Goal: Check status: Check status

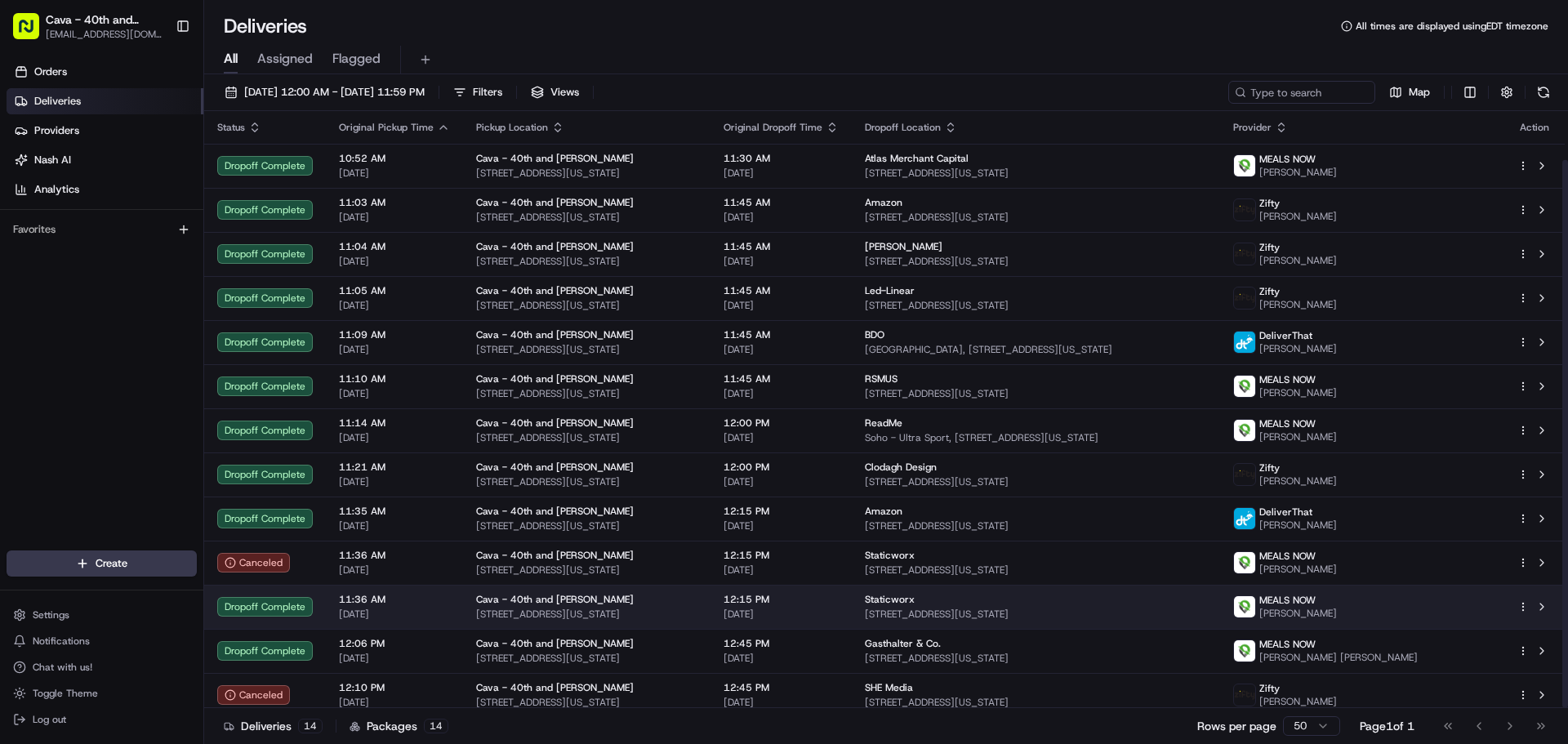
scroll to position [53, 0]
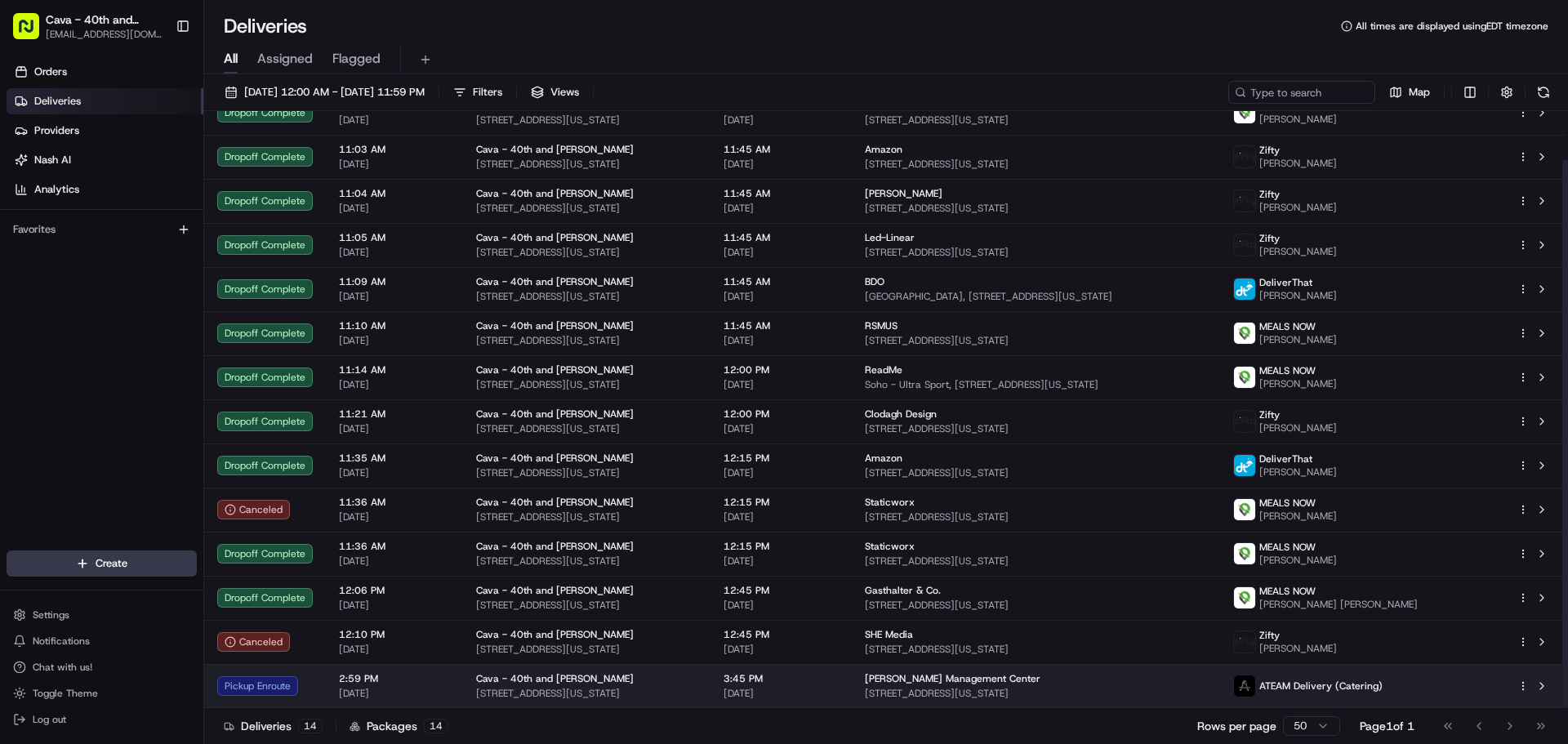
click at [1409, 702] on td "ATEAM Delivery (Catering)" at bounding box center [1363, 686] width 284 height 44
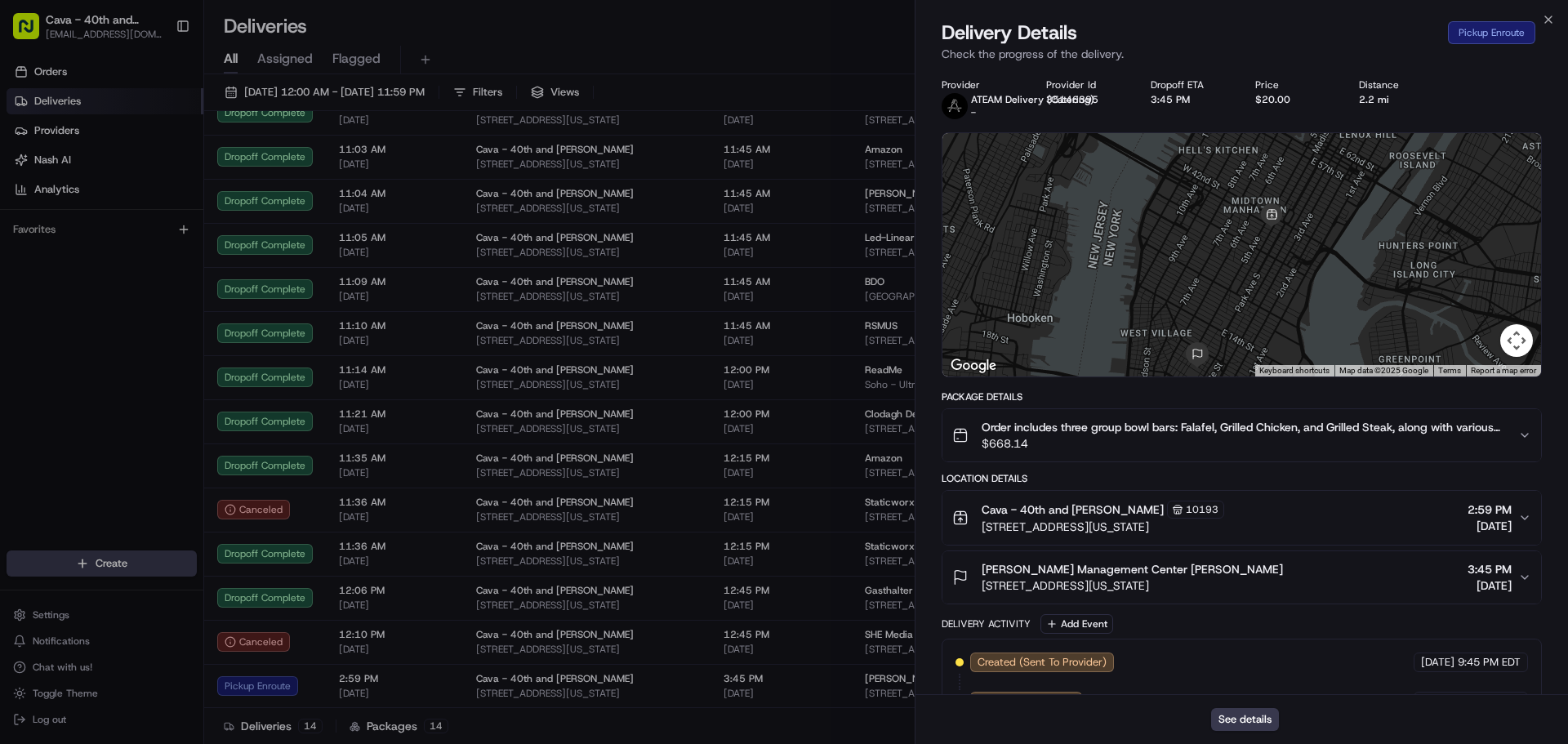
click at [1327, 355] on div at bounding box center [1241, 255] width 598 height 243
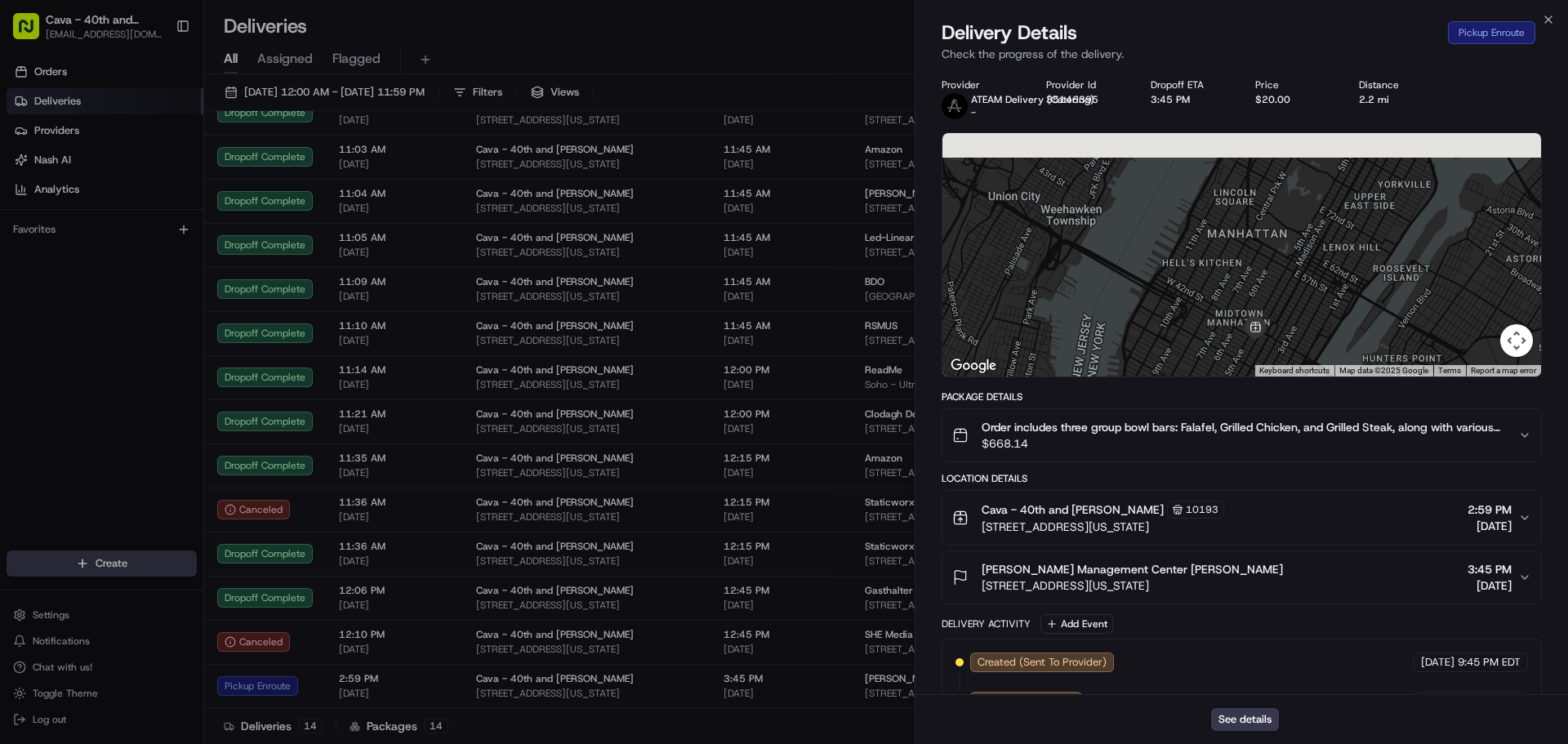
drag, startPoint x: 1336, startPoint y: 220, endPoint x: 1320, endPoint y: 323, distance: 104.2
click at [1320, 323] on div at bounding box center [1241, 255] width 598 height 243
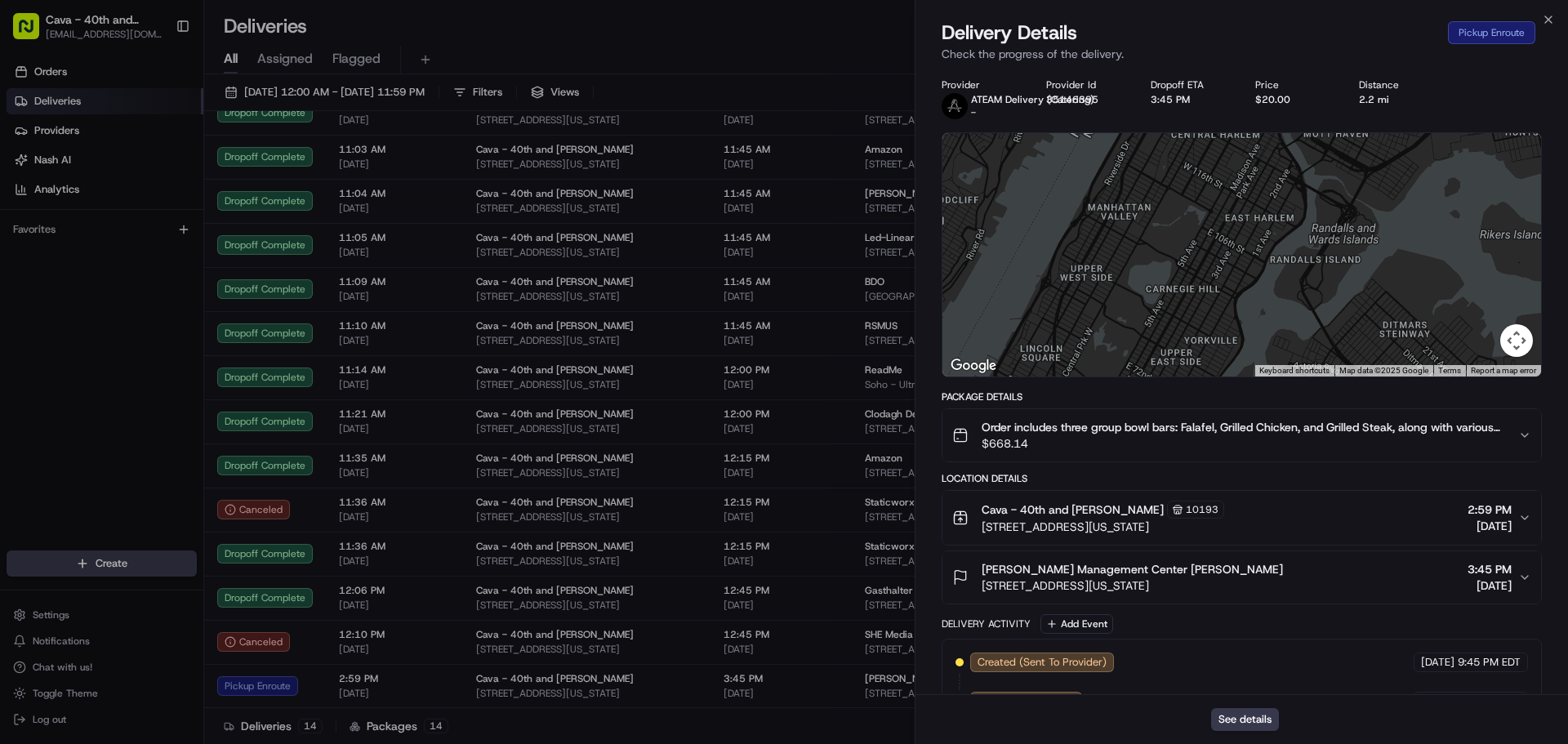
drag, startPoint x: 1388, startPoint y: 214, endPoint x: 1254, endPoint y: 303, distance: 160.9
click at [1196, 363] on div at bounding box center [1241, 255] width 598 height 243
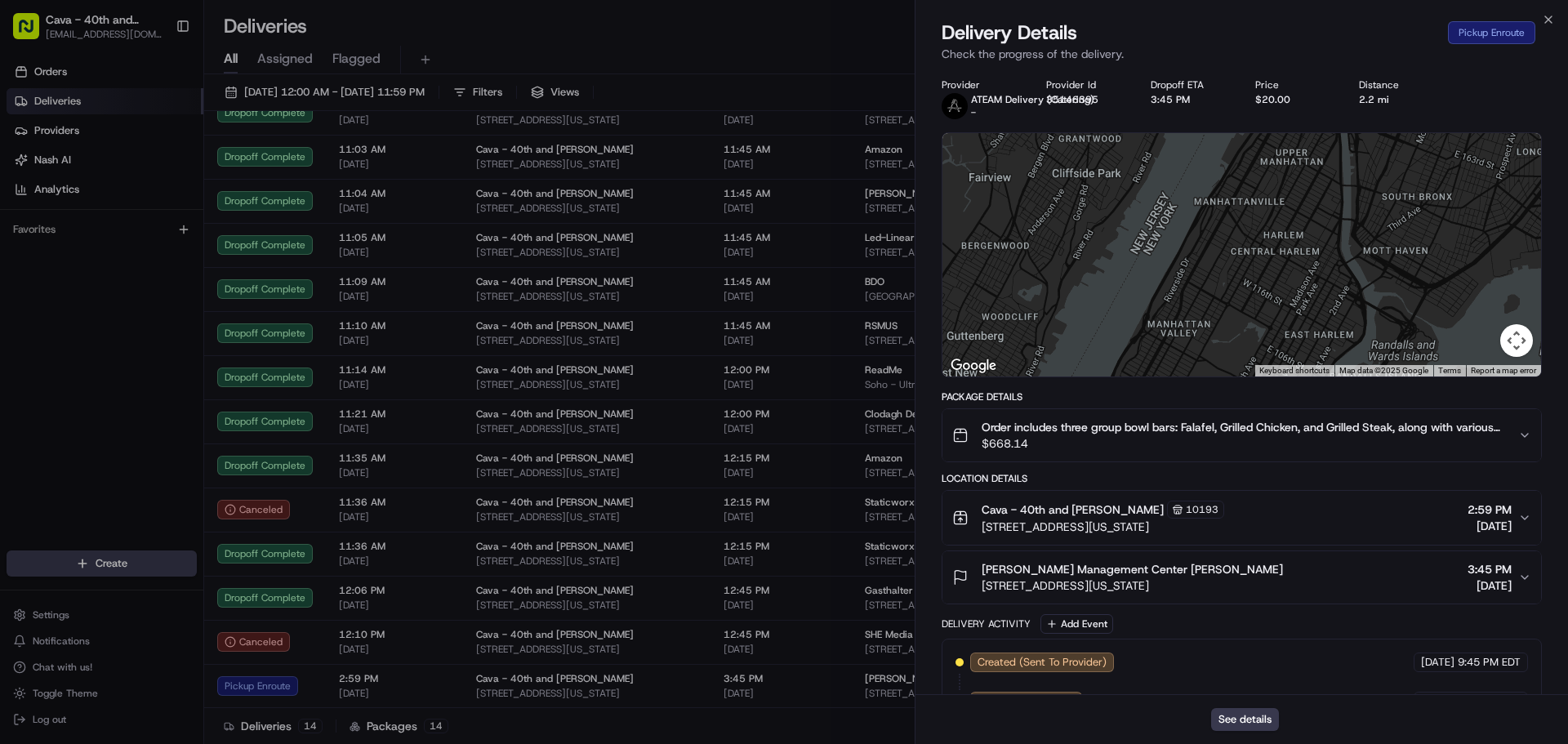
drag, startPoint x: 1331, startPoint y: 193, endPoint x: 1402, endPoint y: 336, distance: 159.7
click at [1402, 336] on div at bounding box center [1241, 255] width 598 height 243
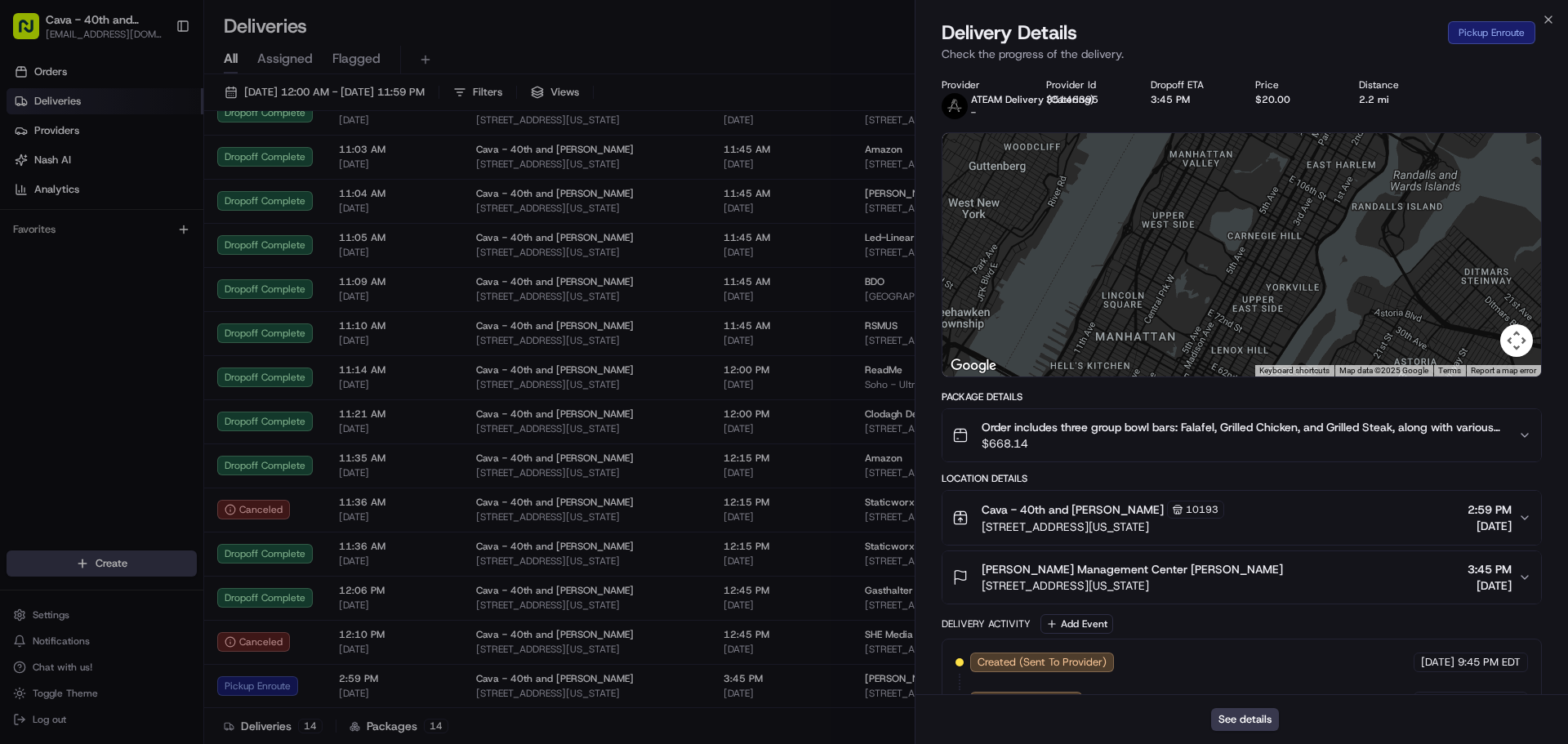
drag, startPoint x: 1402, startPoint y: 336, endPoint x: 1424, endPoint y: 144, distance: 193.3
click at [1424, 144] on div at bounding box center [1241, 255] width 598 height 243
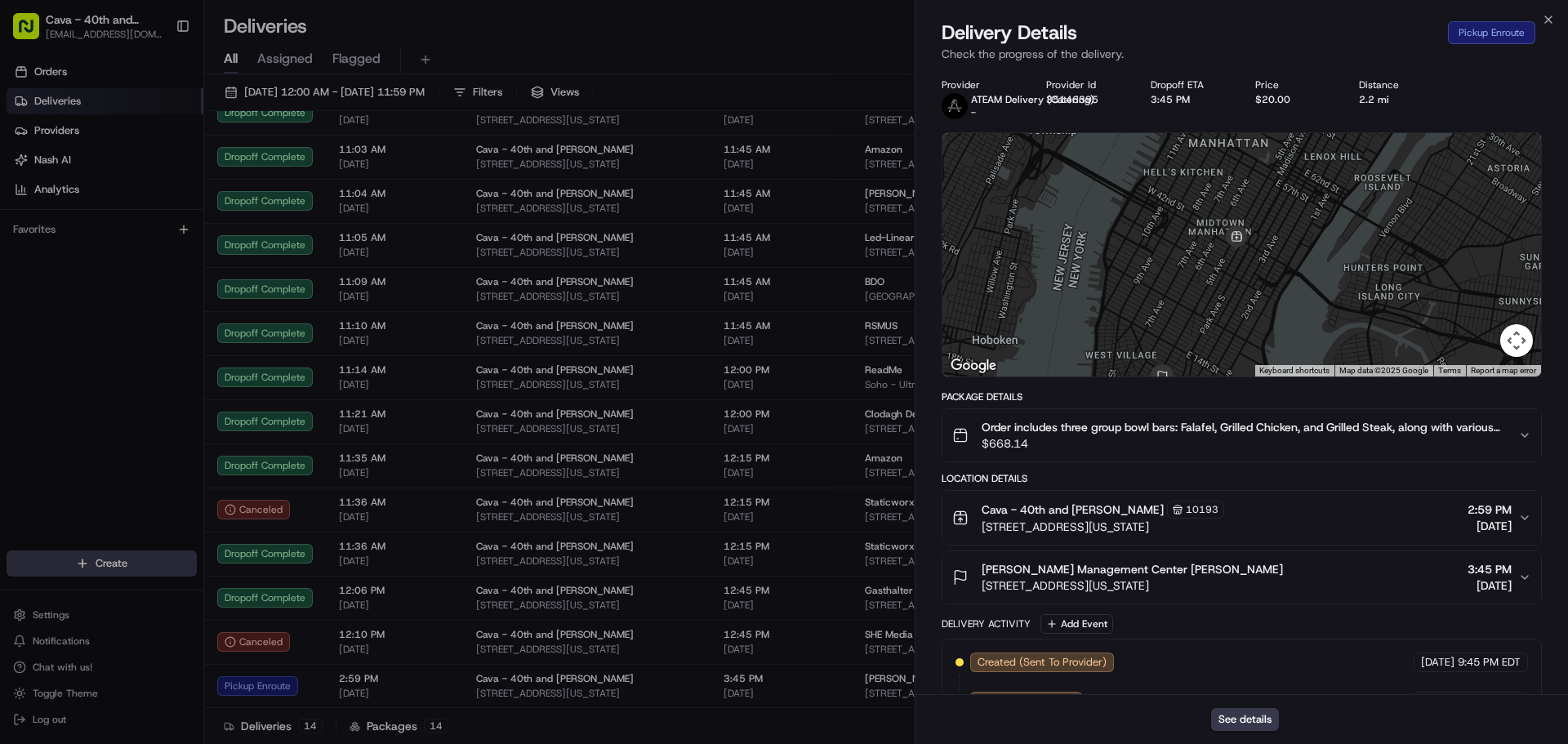
drag, startPoint x: 1265, startPoint y: 256, endPoint x: 1351, endPoint y: 105, distance: 173.8
click at [1351, 105] on div "Provider ATEAM Delivery (Catering) - Provider Id 35146395 Dropoff ETA 3:45 PM P…" at bounding box center [1242, 441] width 600 height 725
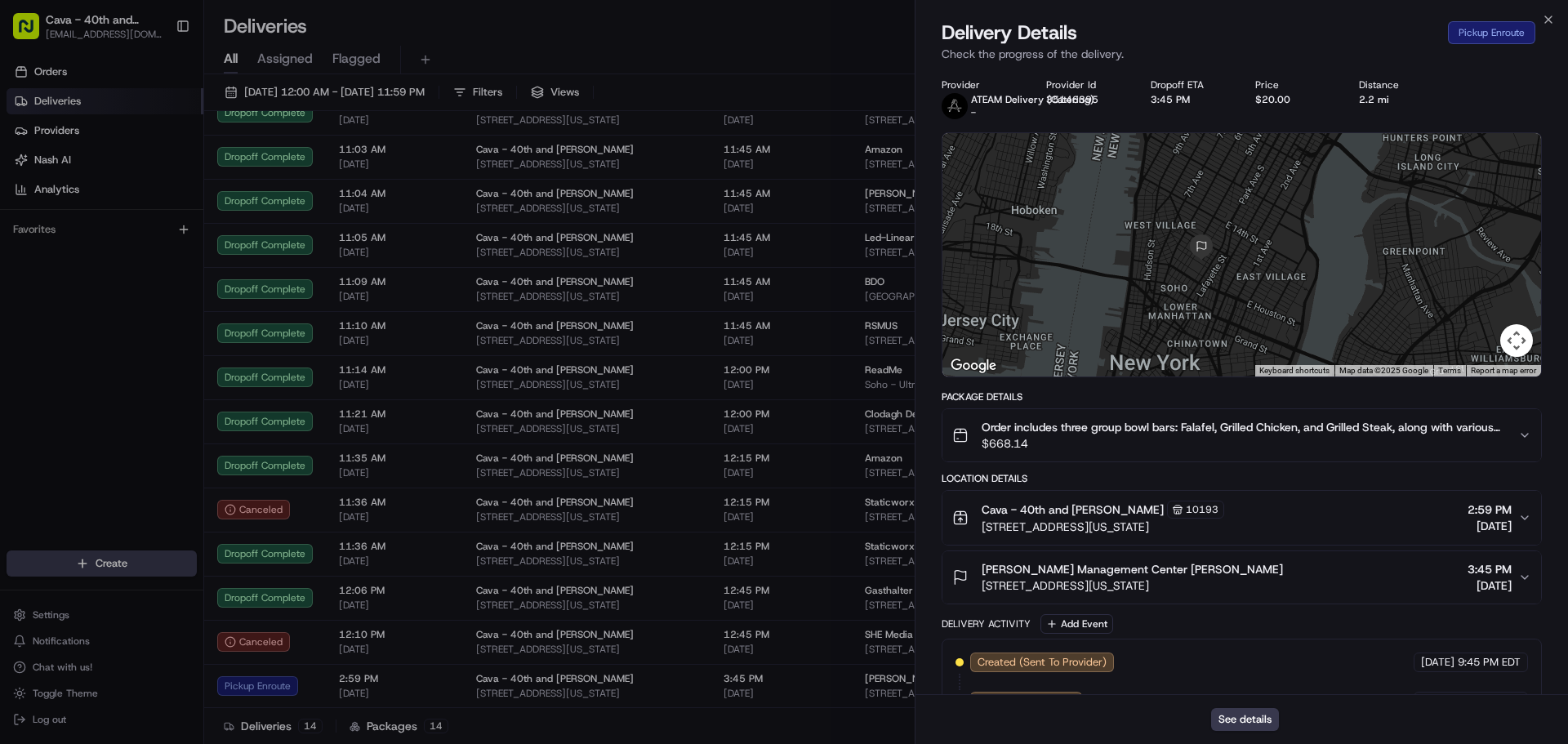
drag, startPoint x: 1296, startPoint y: 282, endPoint x: 1324, endPoint y: 162, distance: 123.2
click at [1324, 162] on div at bounding box center [1241, 255] width 598 height 243
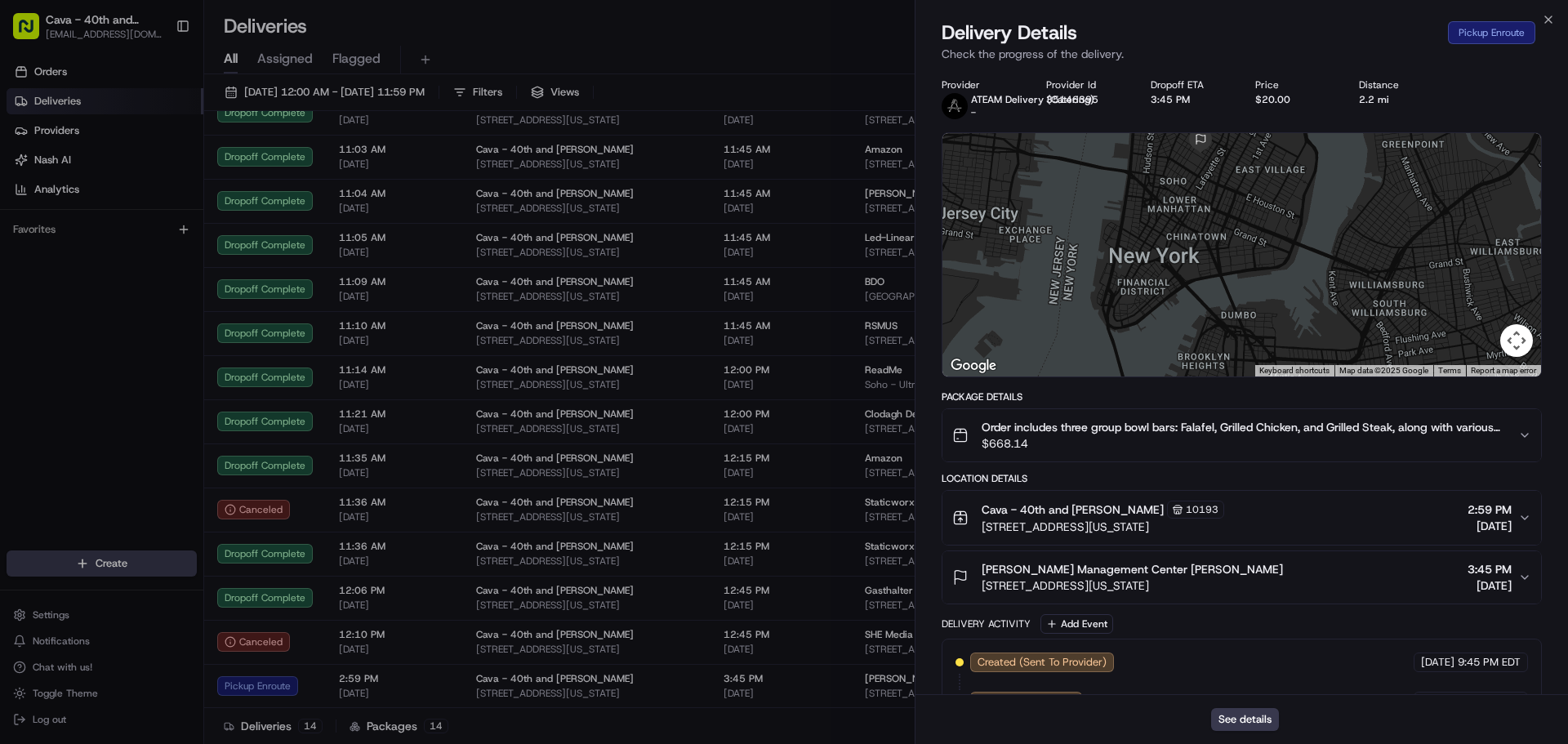
drag, startPoint x: 1300, startPoint y: 286, endPoint x: 1300, endPoint y: 176, distance: 110.0
click at [1300, 176] on div at bounding box center [1241, 255] width 598 height 243
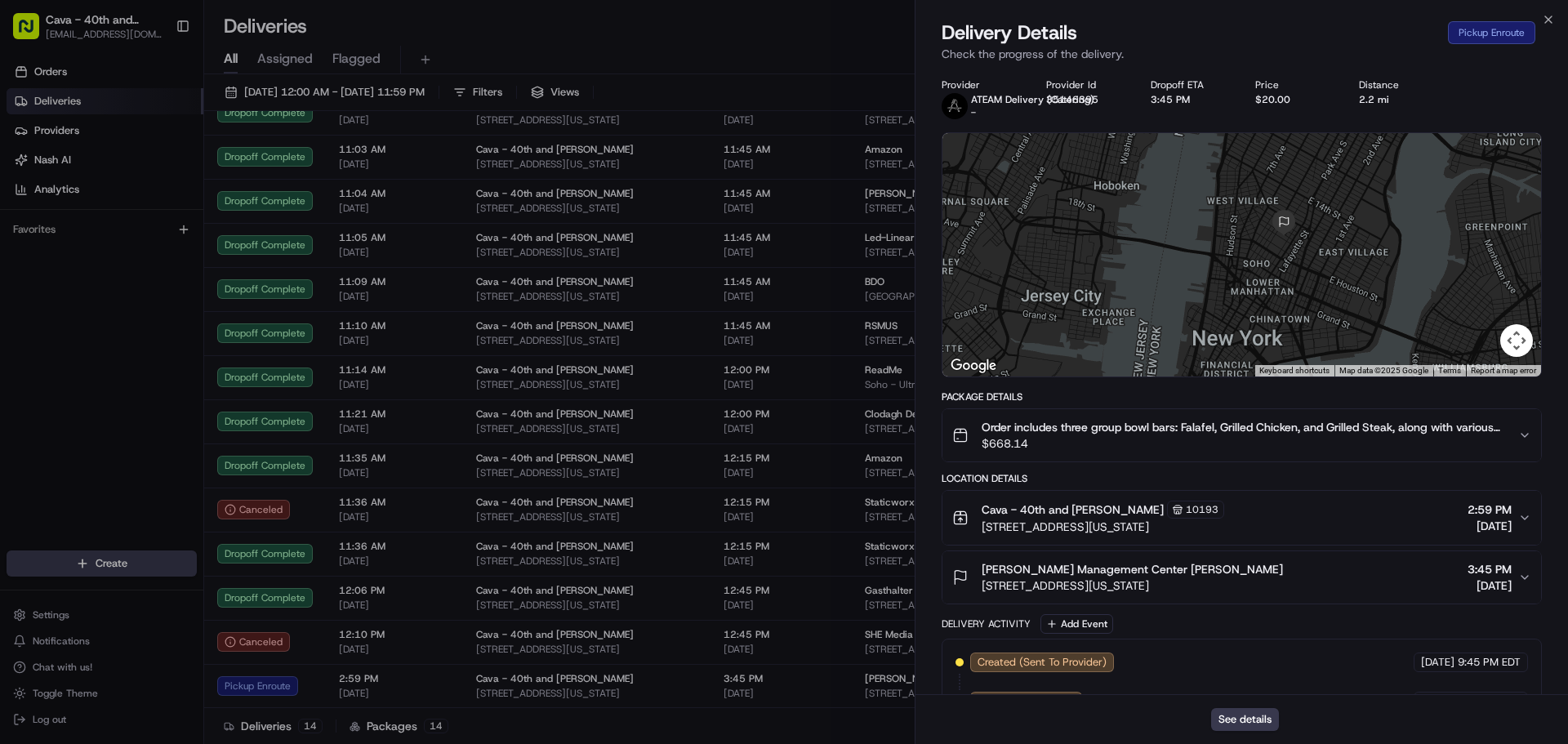
drag, startPoint x: 1242, startPoint y: 237, endPoint x: 1357, endPoint y: 356, distance: 165.5
click at [1357, 356] on div at bounding box center [1241, 255] width 598 height 243
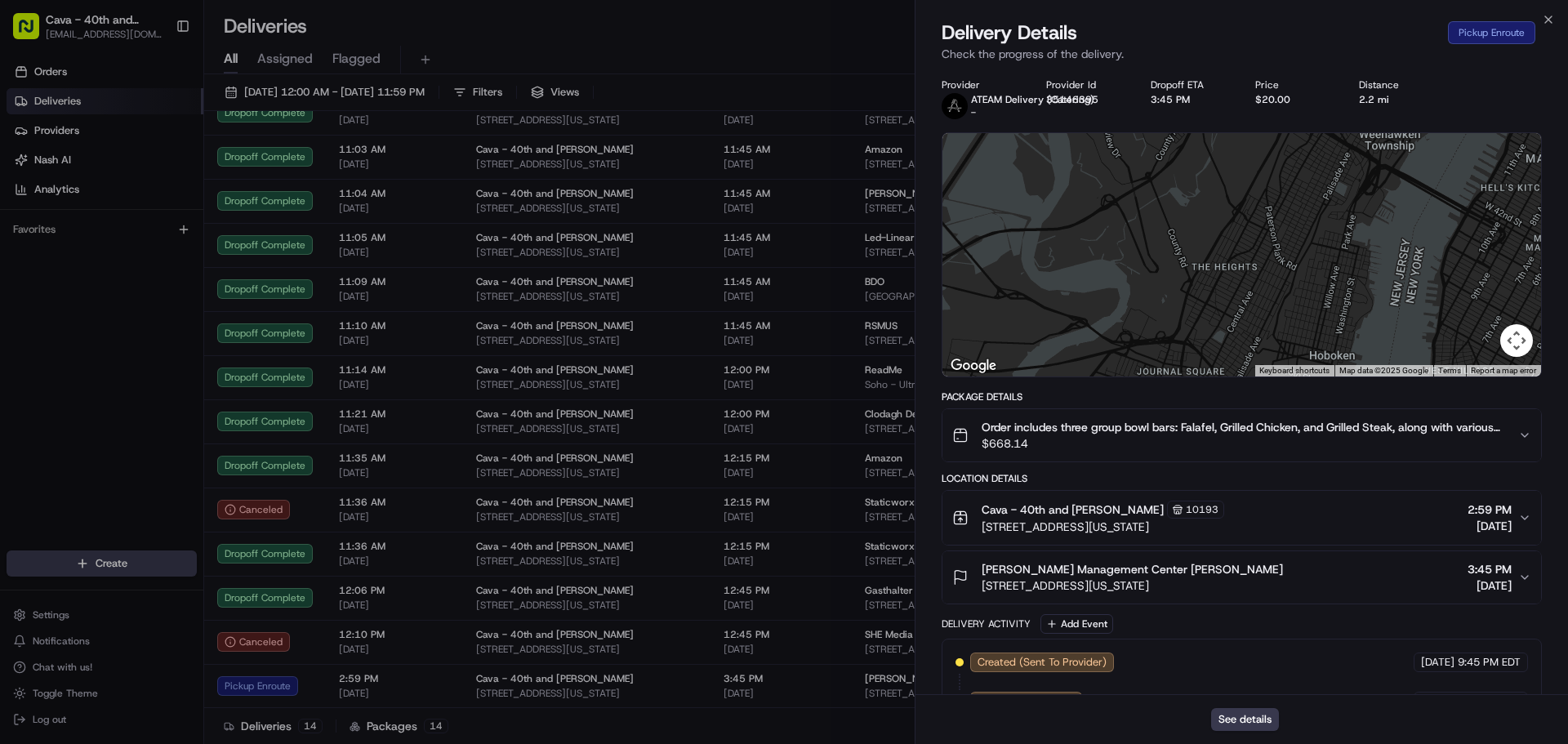
drag, startPoint x: 998, startPoint y: 229, endPoint x: 1164, endPoint y: 313, distance: 186.0
click at [1188, 361] on div at bounding box center [1241, 255] width 598 height 243
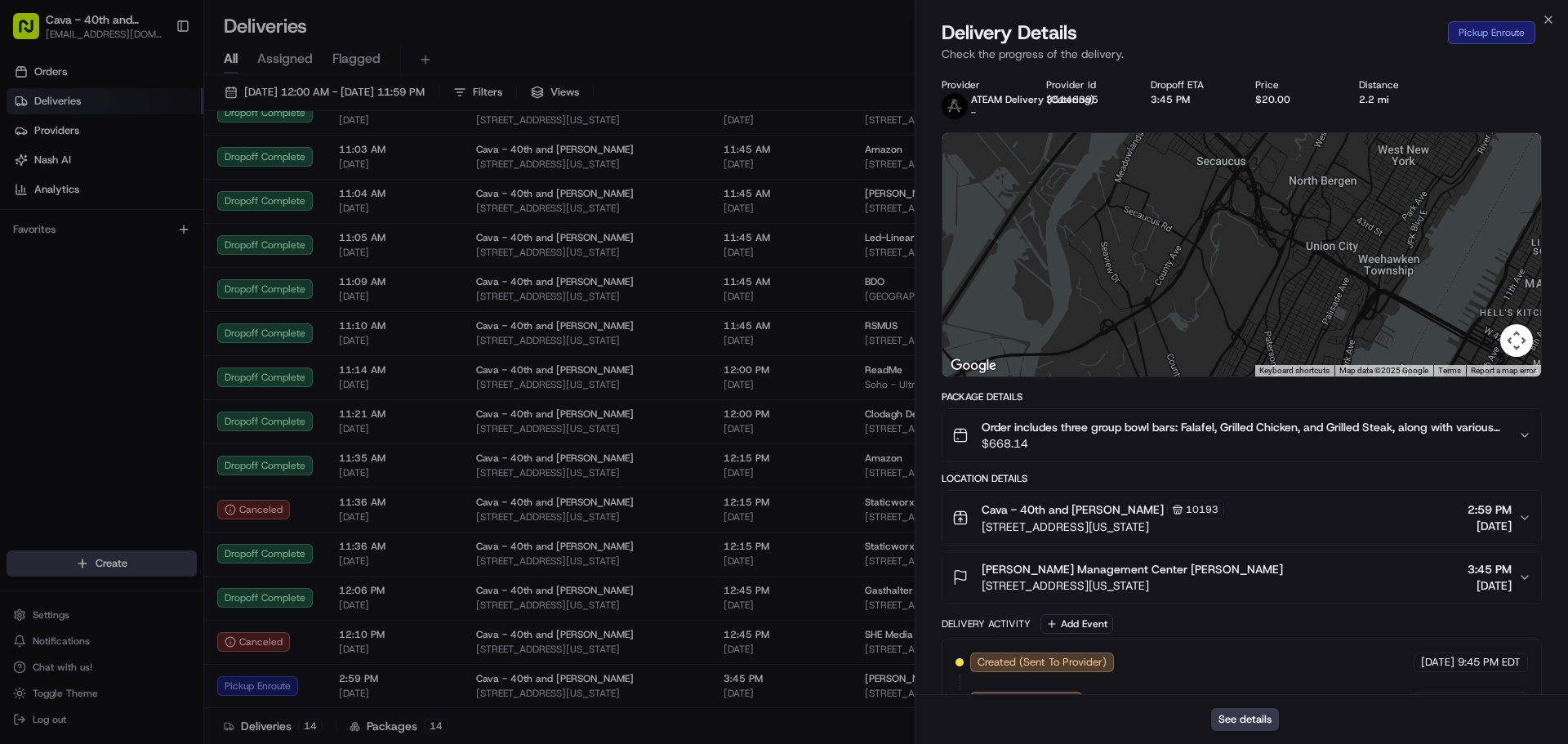
drag, startPoint x: 1145, startPoint y: 272, endPoint x: 1131, endPoint y: 316, distance: 46.2
click at [1083, 378] on div "Provider ATEAM Delivery (Catering) - Provider Id 35146395 Dropoff ETA 3:45 PM P…" at bounding box center [1242, 441] width 600 height 725
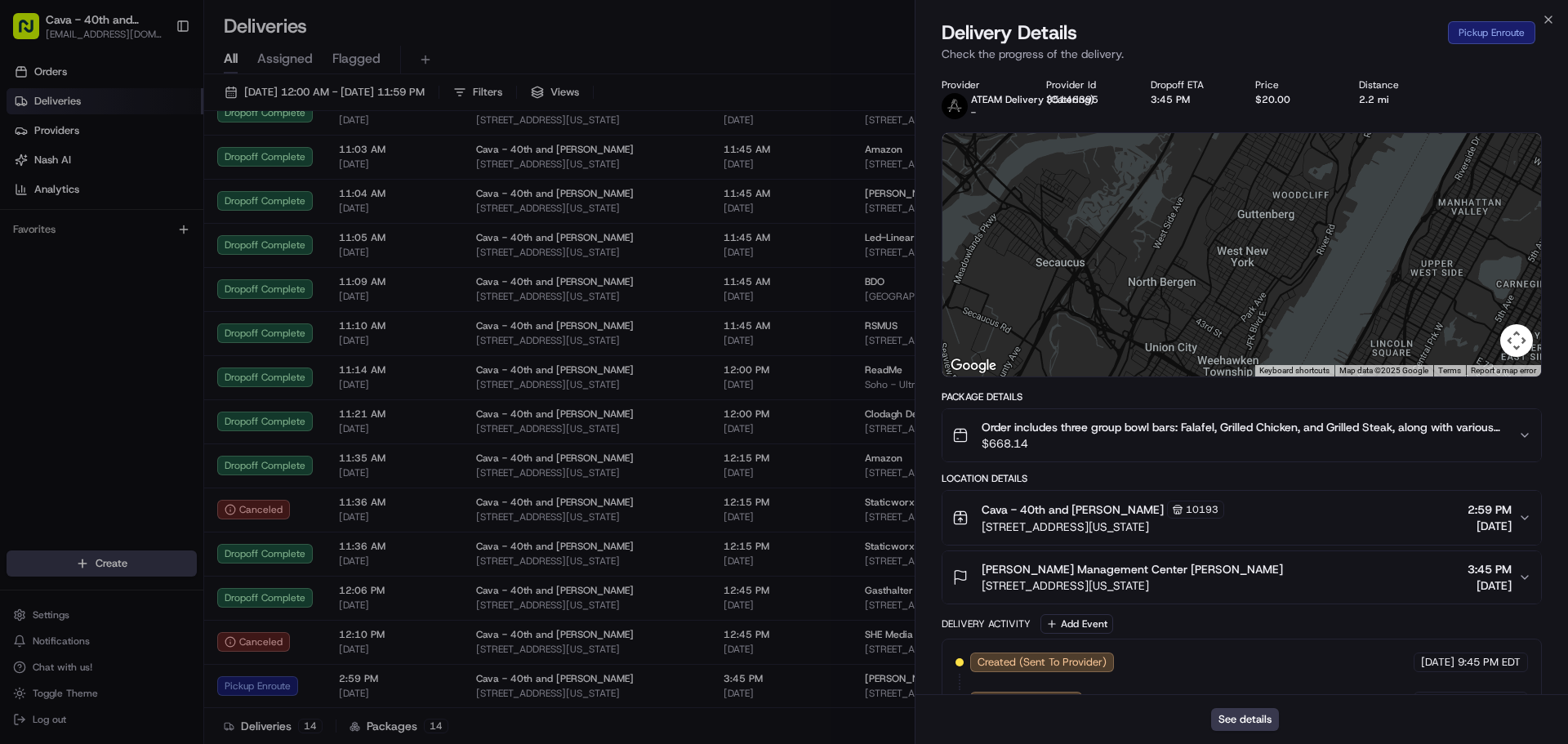
drag, startPoint x: 1135, startPoint y: 309, endPoint x: 1039, endPoint y: 366, distance: 111.6
click at [1008, 427] on div "Provider ATEAM Delivery (Catering) - Provider Id 35146395 Dropoff ETA 3:45 PM P…" at bounding box center [1242, 441] width 600 height 725
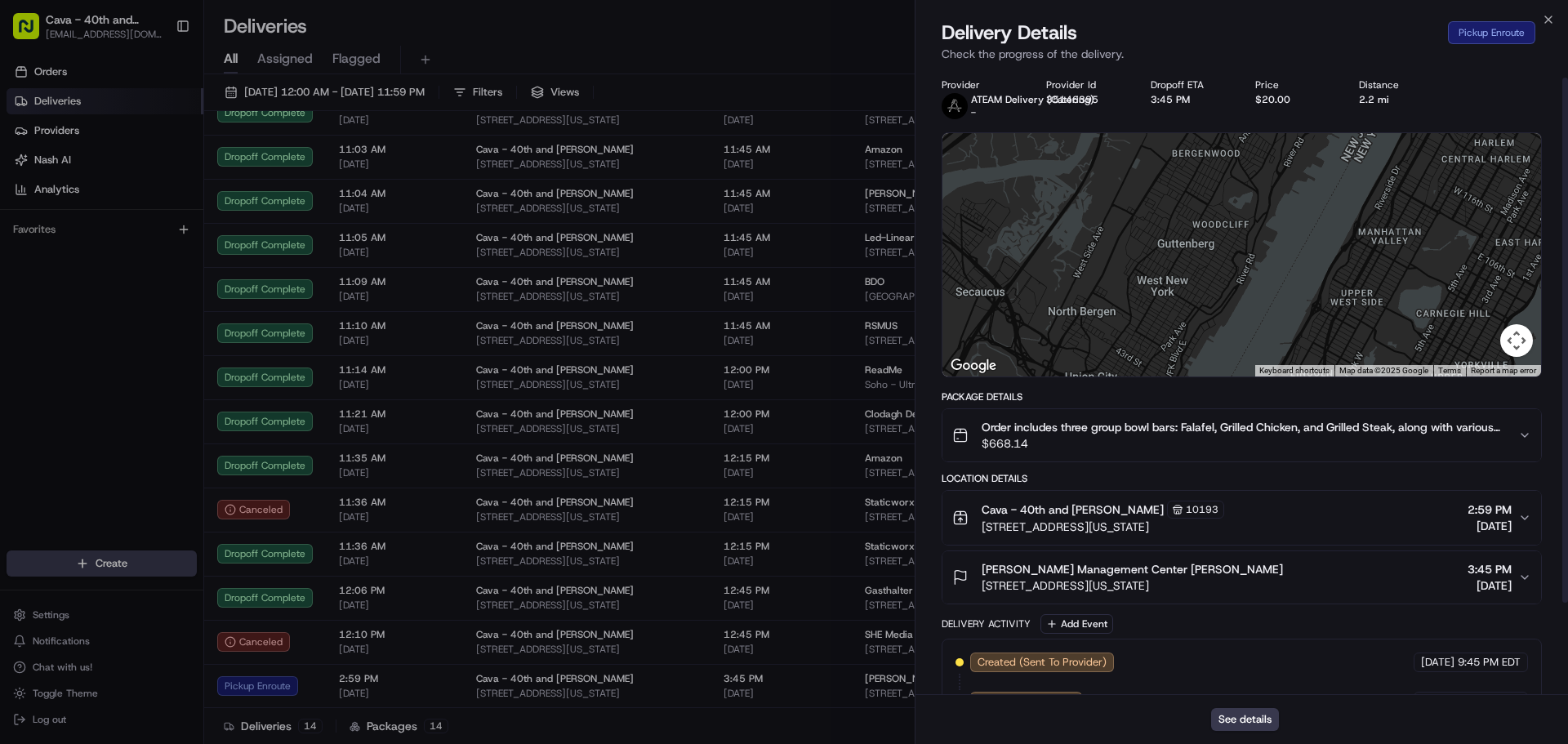
scroll to position [120, 0]
